Goal: Information Seeking & Learning: Learn about a topic

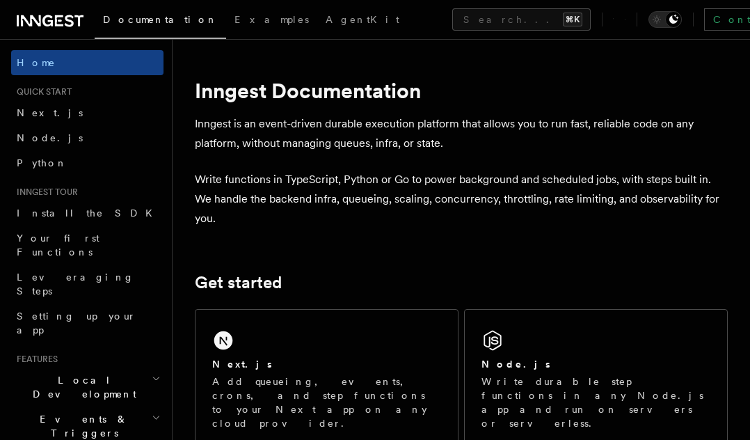
click at [341, 180] on p "Write functions in TypeScript, Python or Go to power background and scheduled j…" at bounding box center [461, 199] width 533 height 58
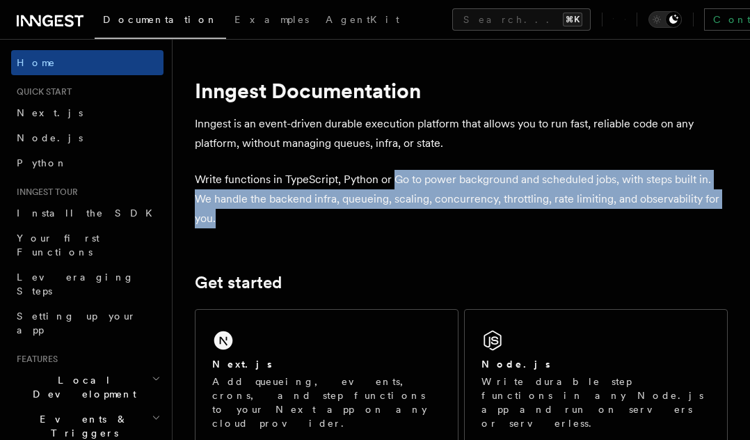
drag, startPoint x: 396, startPoint y: 177, endPoint x: 529, endPoint y: 214, distance: 137.9
click at [529, 214] on p "Write functions in TypeScript, Python or Go to power background and scheduled j…" at bounding box center [461, 199] width 533 height 58
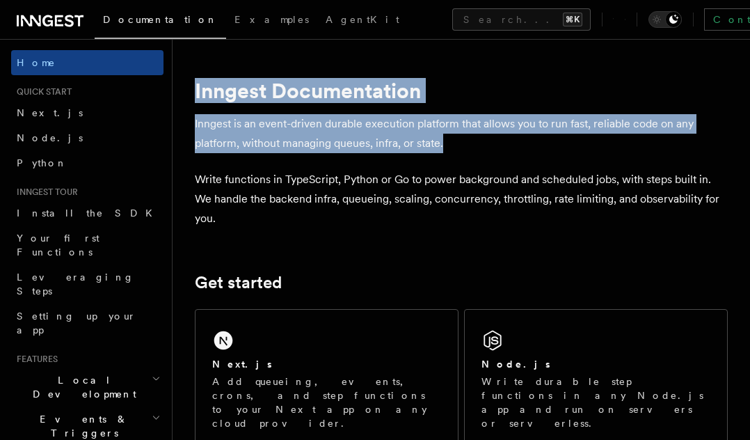
drag, startPoint x: 193, startPoint y: 97, endPoint x: 447, endPoint y: 139, distance: 258.2
click at [447, 139] on p "Inngest is an event-driven durable execution platform that allows you to run fa…" at bounding box center [461, 133] width 533 height 39
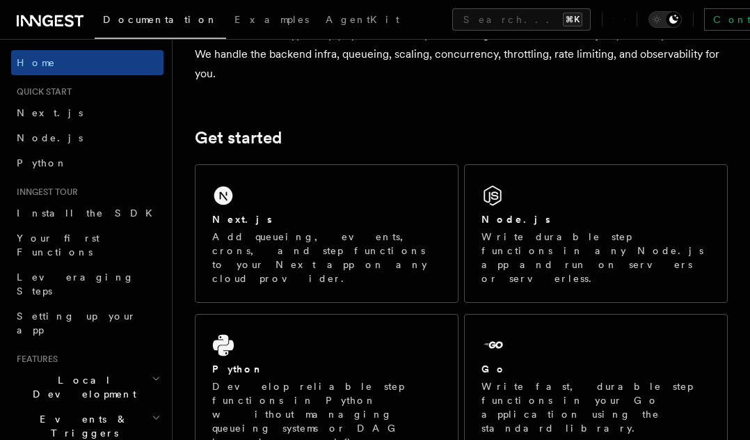
scroll to position [151, 0]
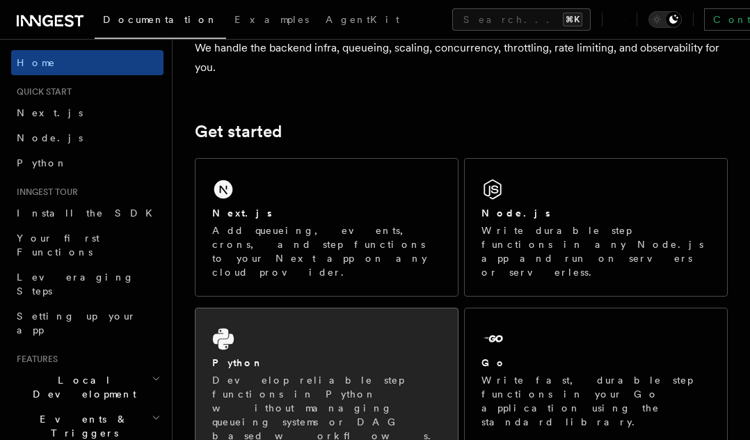
click at [259, 373] on p "Develop reliable step functions in Python without managing queueing systems or …" at bounding box center [326, 408] width 229 height 70
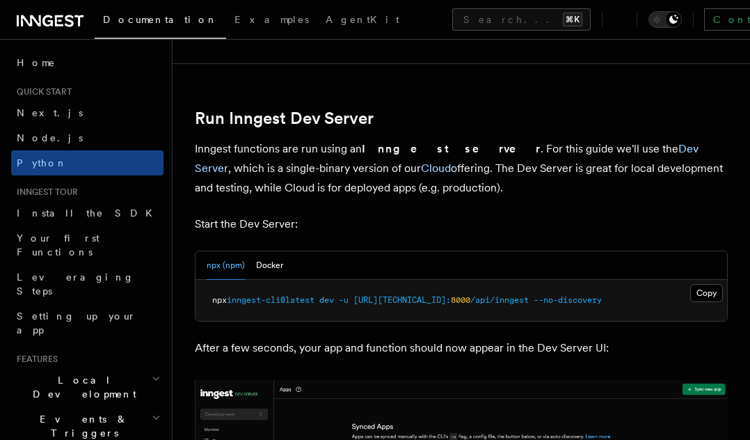
scroll to position [1659, 0]
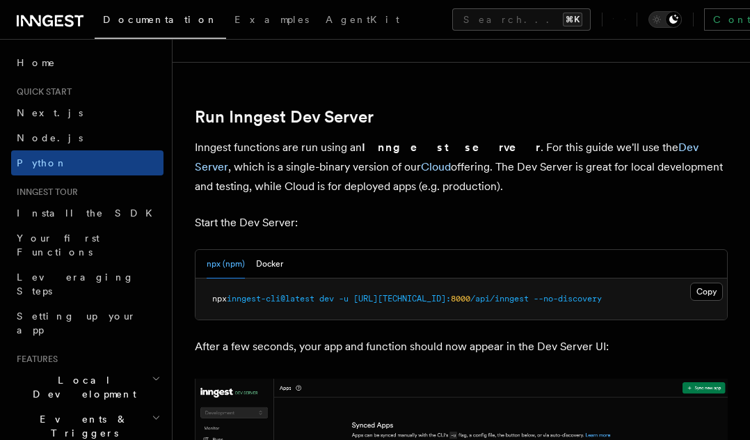
click at [397, 145] on strong "Inngest server" at bounding box center [451, 147] width 179 height 13
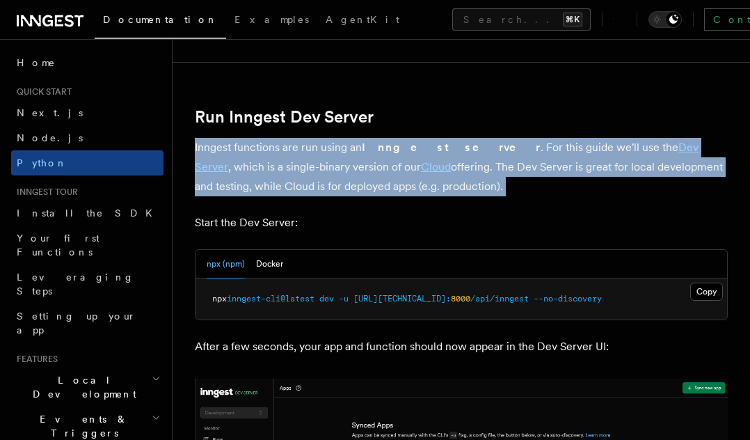
click at [397, 145] on strong "Inngest server" at bounding box center [451, 147] width 179 height 13
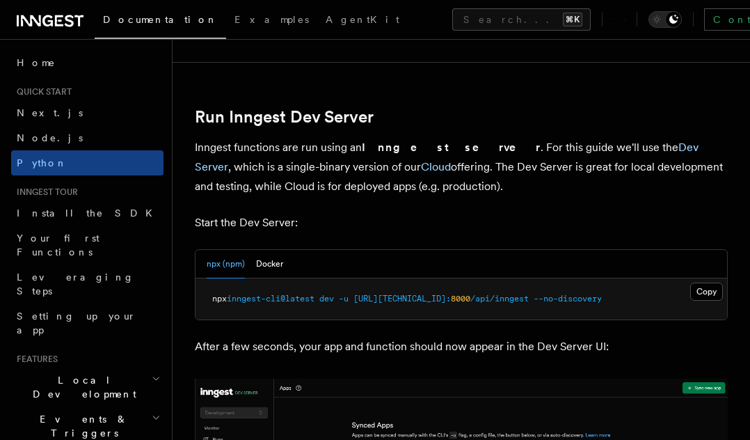
click at [463, 152] on p "Inngest functions are run using an Inngest server . For this guide we'll use th…" at bounding box center [461, 167] width 533 height 58
click at [609, 149] on link "Dev Server" at bounding box center [447, 157] width 504 height 33
